Goal: Use online tool/utility: Utilize a website feature to perform a specific function

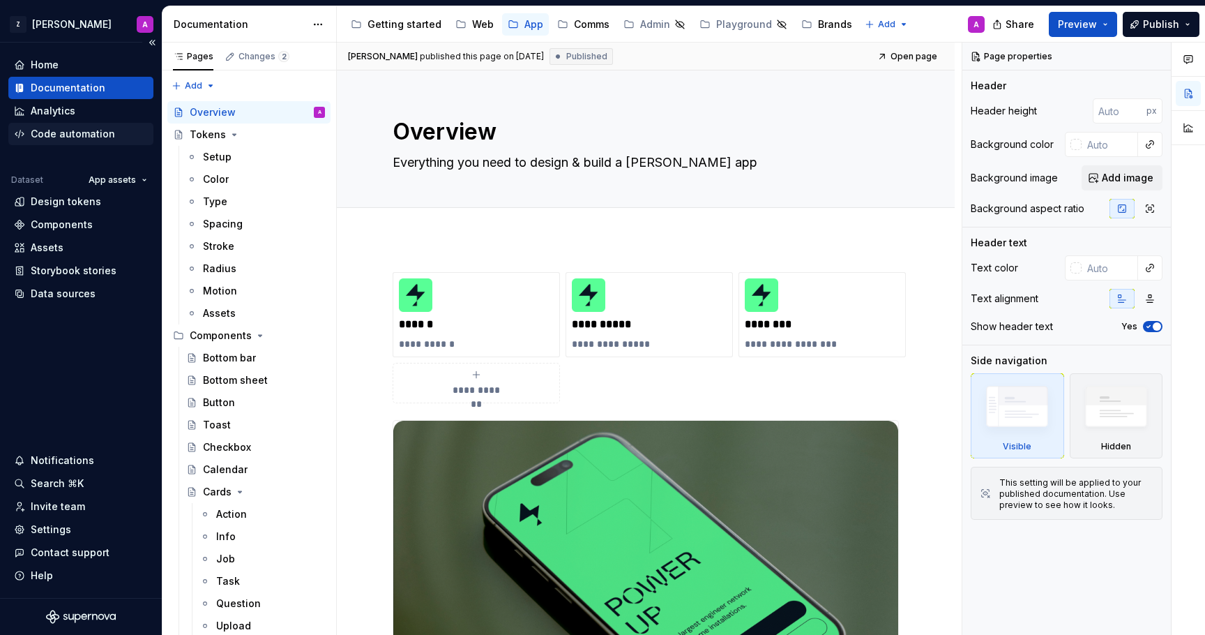
type textarea "*"
click at [85, 131] on div "Code automation" at bounding box center [73, 134] width 84 height 14
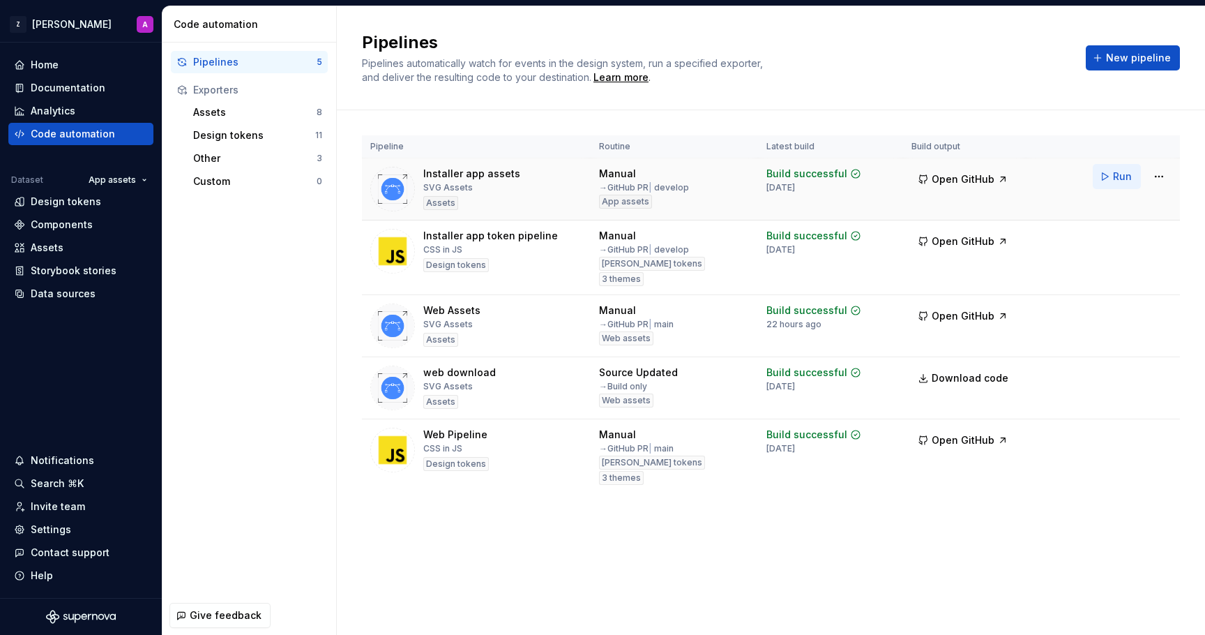
click at [1123, 176] on span "Run" at bounding box center [1122, 176] width 19 height 14
click at [1162, 178] on html "Z [PERSON_NAME] A Home Documentation Analytics Code automation Dataset App asse…" at bounding box center [602, 317] width 1205 height 635
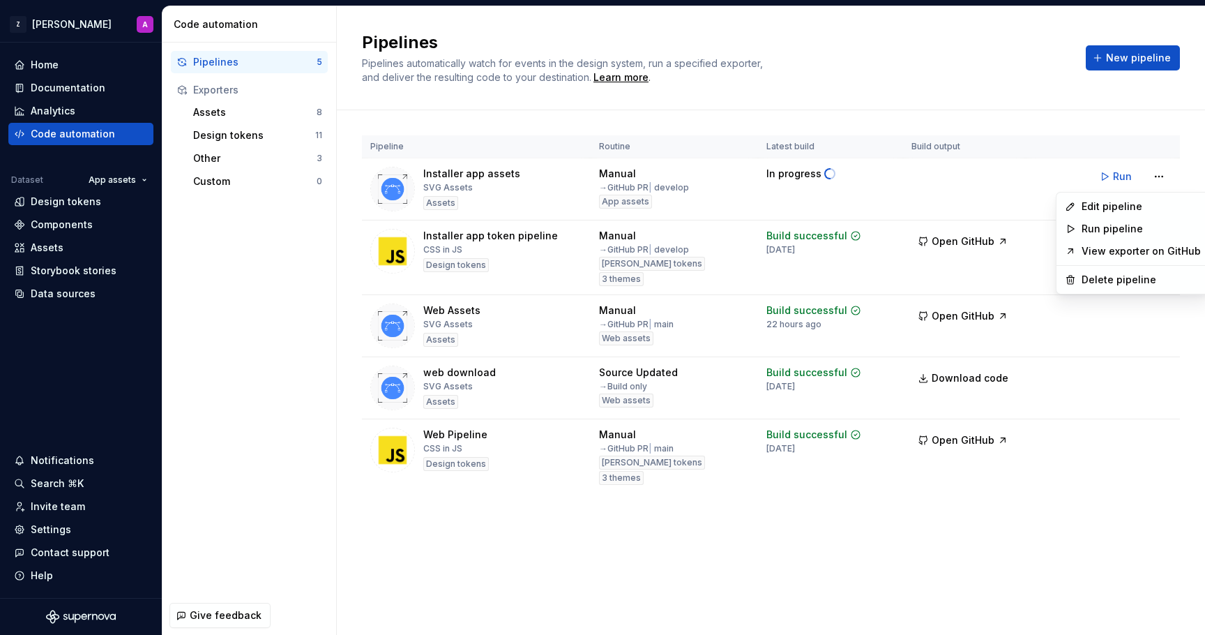
click at [994, 69] on html "Z [PERSON_NAME] A Home Documentation Analytics Code automation Dataset App asse…" at bounding box center [602, 317] width 1205 height 635
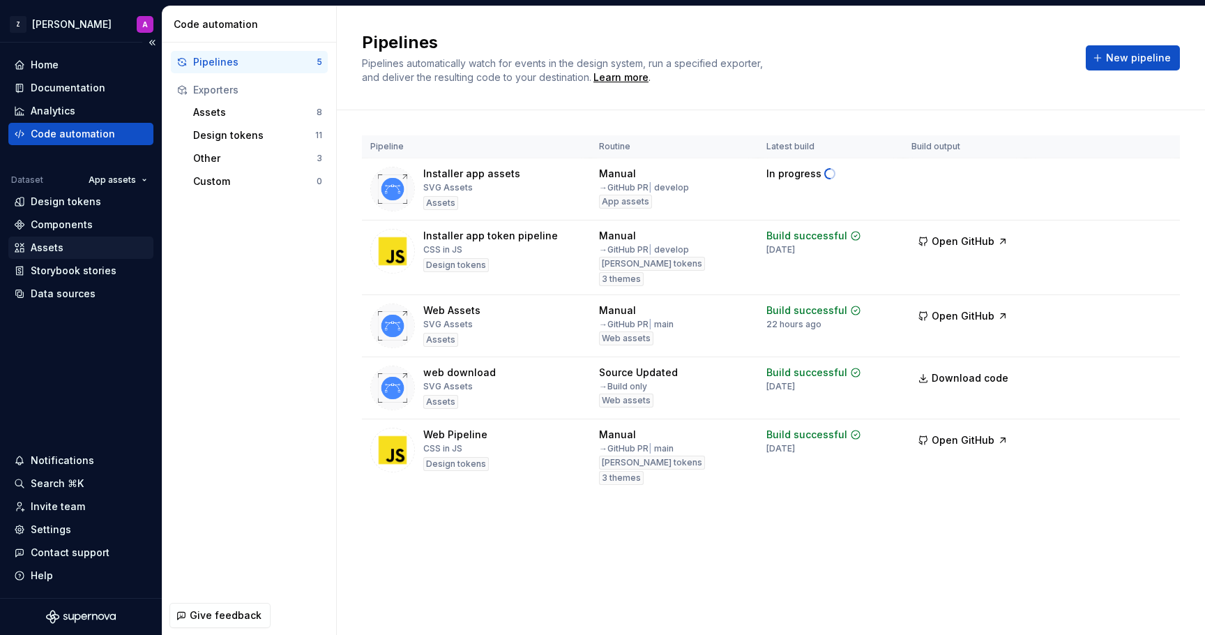
click at [61, 246] on div "Assets" at bounding box center [47, 248] width 33 height 14
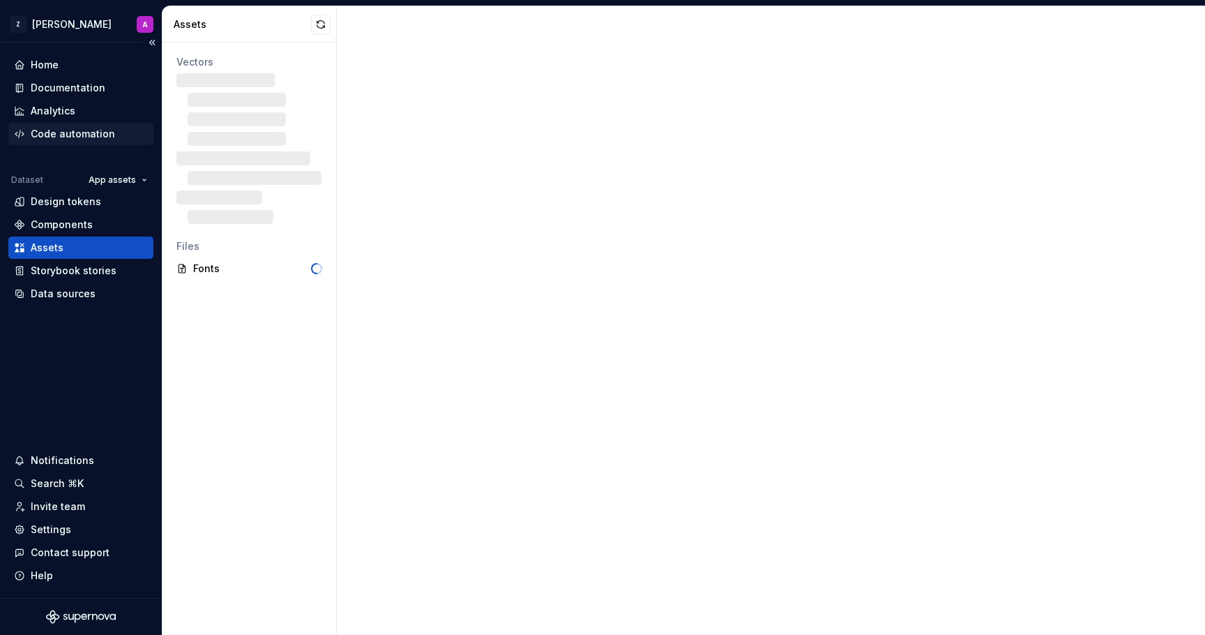
click at [70, 130] on div "Code automation" at bounding box center [73, 134] width 84 height 14
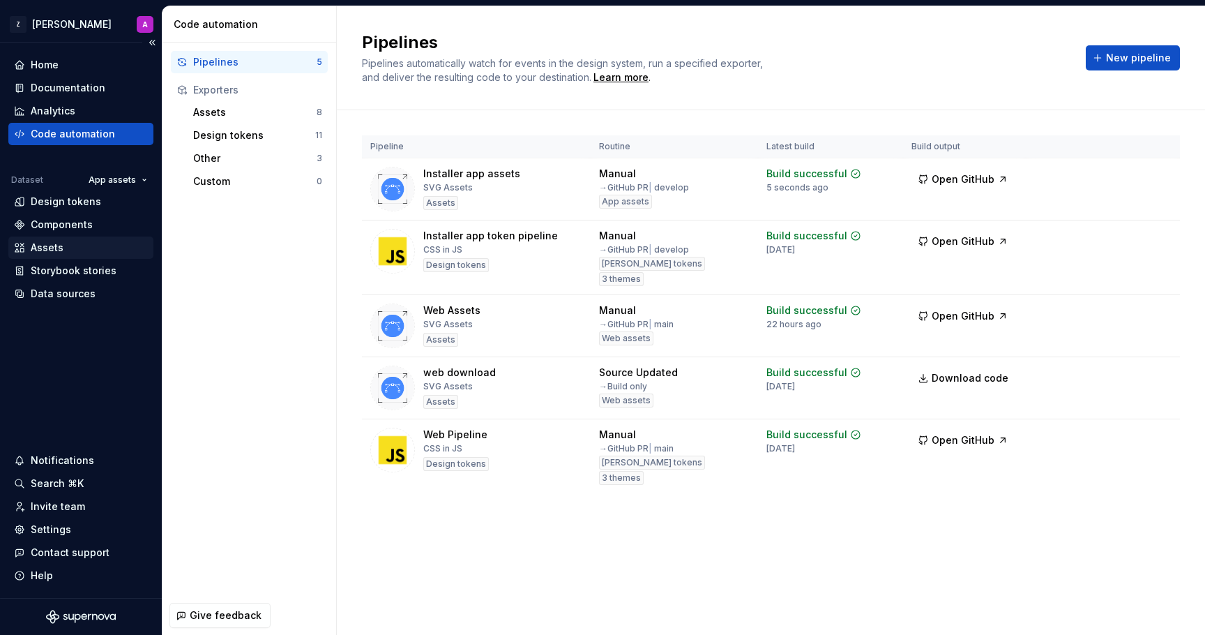
click at [91, 246] on div "Assets" at bounding box center [81, 248] width 134 height 14
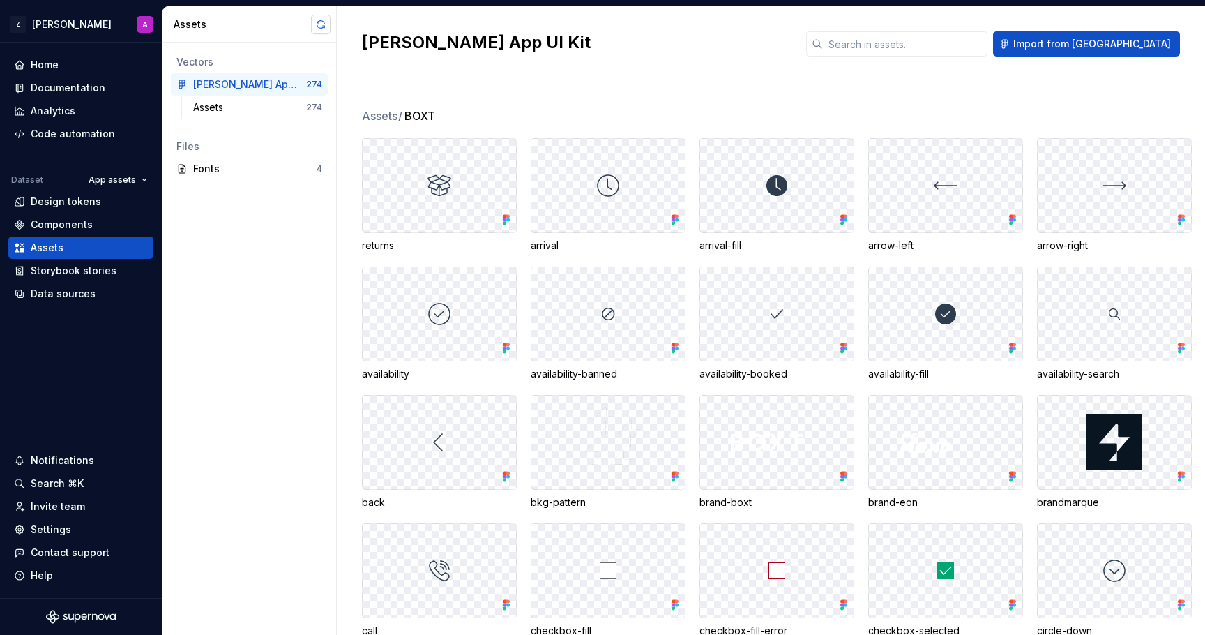
click at [321, 24] on button "button" at bounding box center [321, 25] width 20 height 20
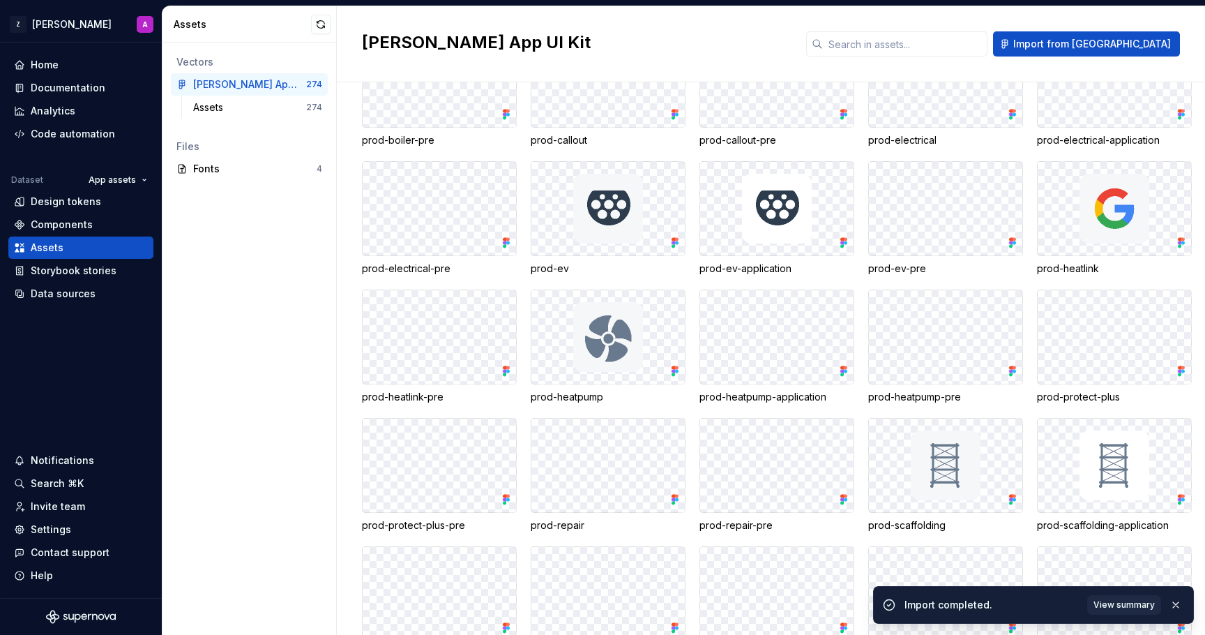
scroll to position [1910, 0]
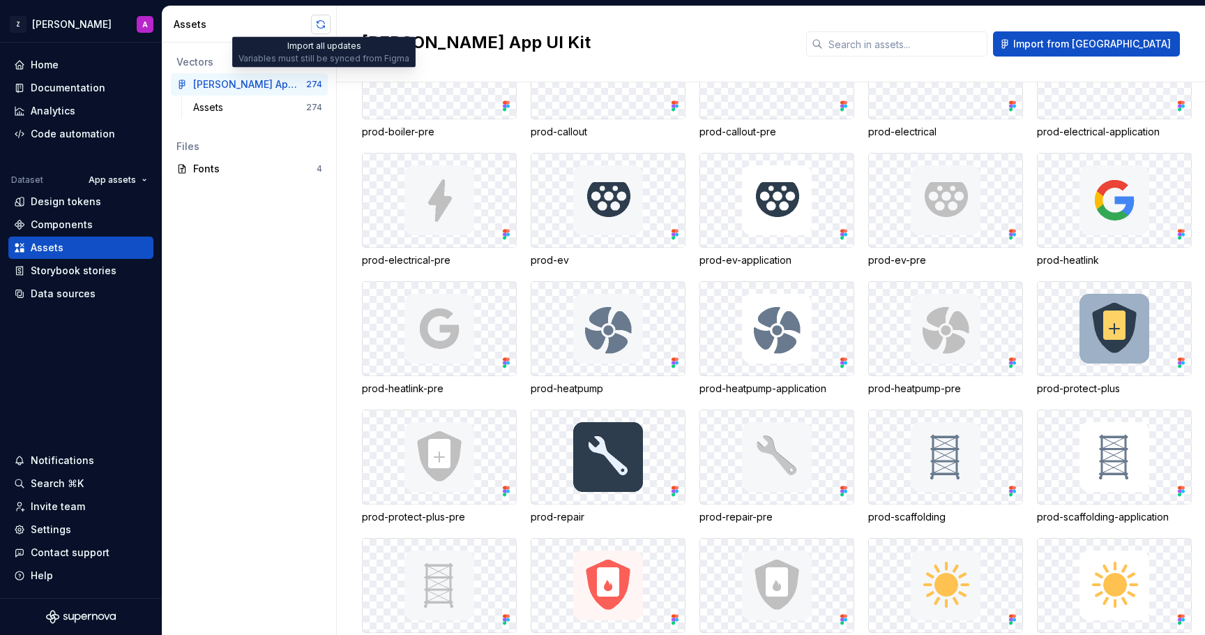
click at [321, 22] on button "button" at bounding box center [321, 25] width 20 height 20
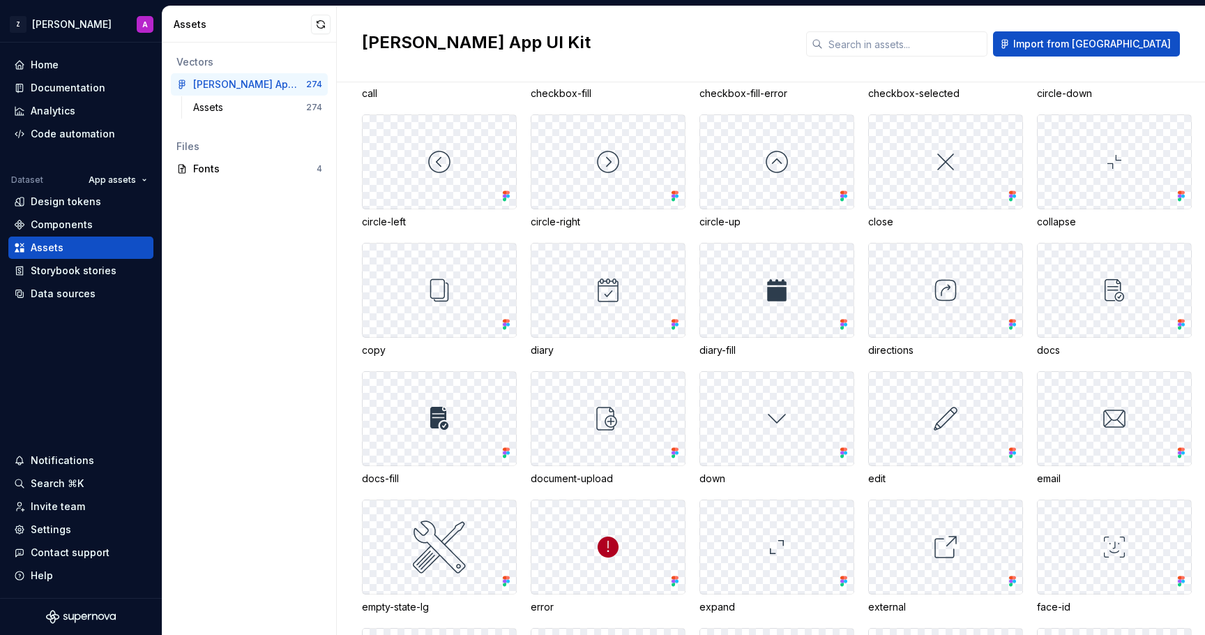
scroll to position [0, 0]
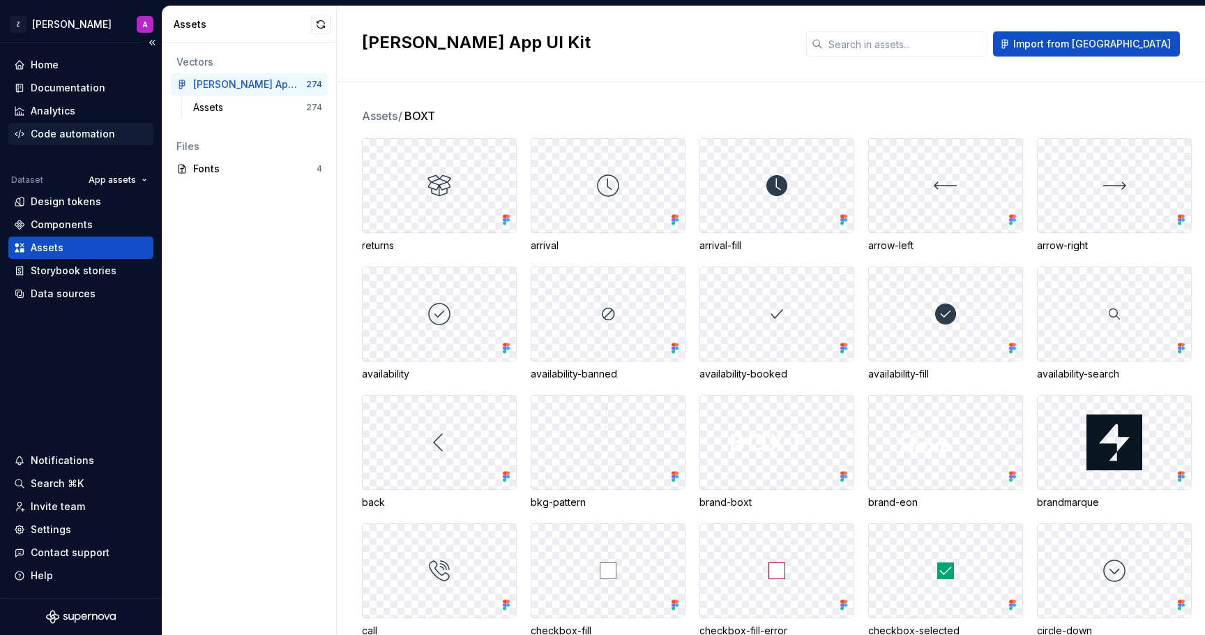
click at [74, 137] on div "Code automation" at bounding box center [73, 134] width 84 height 14
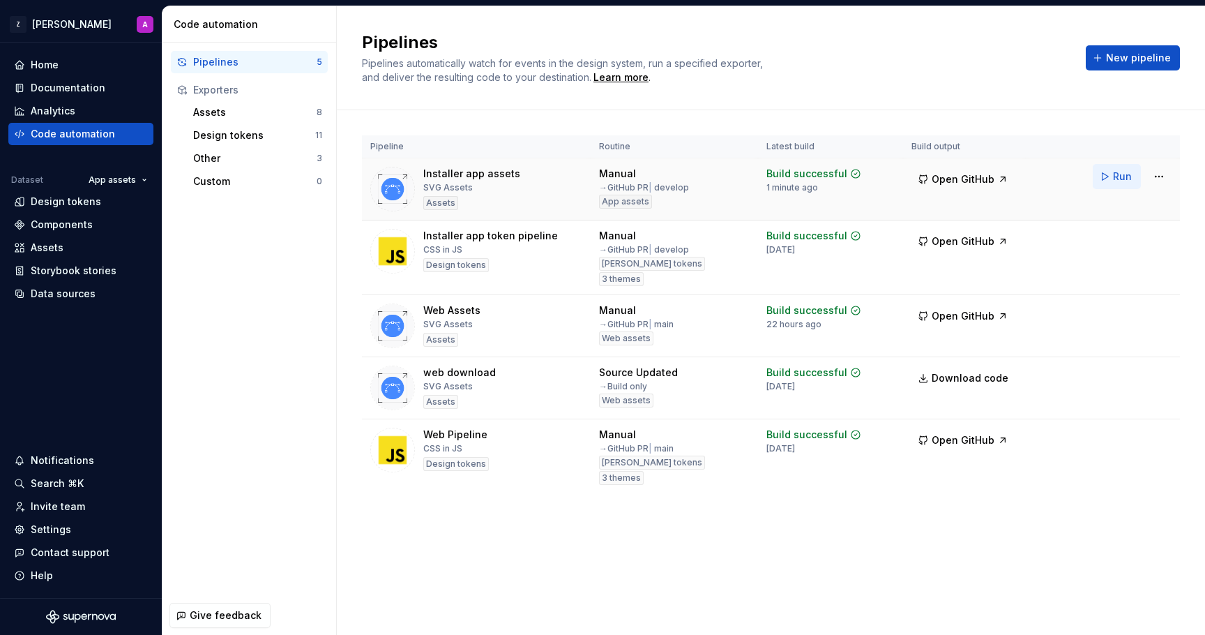
click at [1110, 178] on button "Run" at bounding box center [1117, 176] width 48 height 25
